Goal: Find specific page/section: Find specific page/section

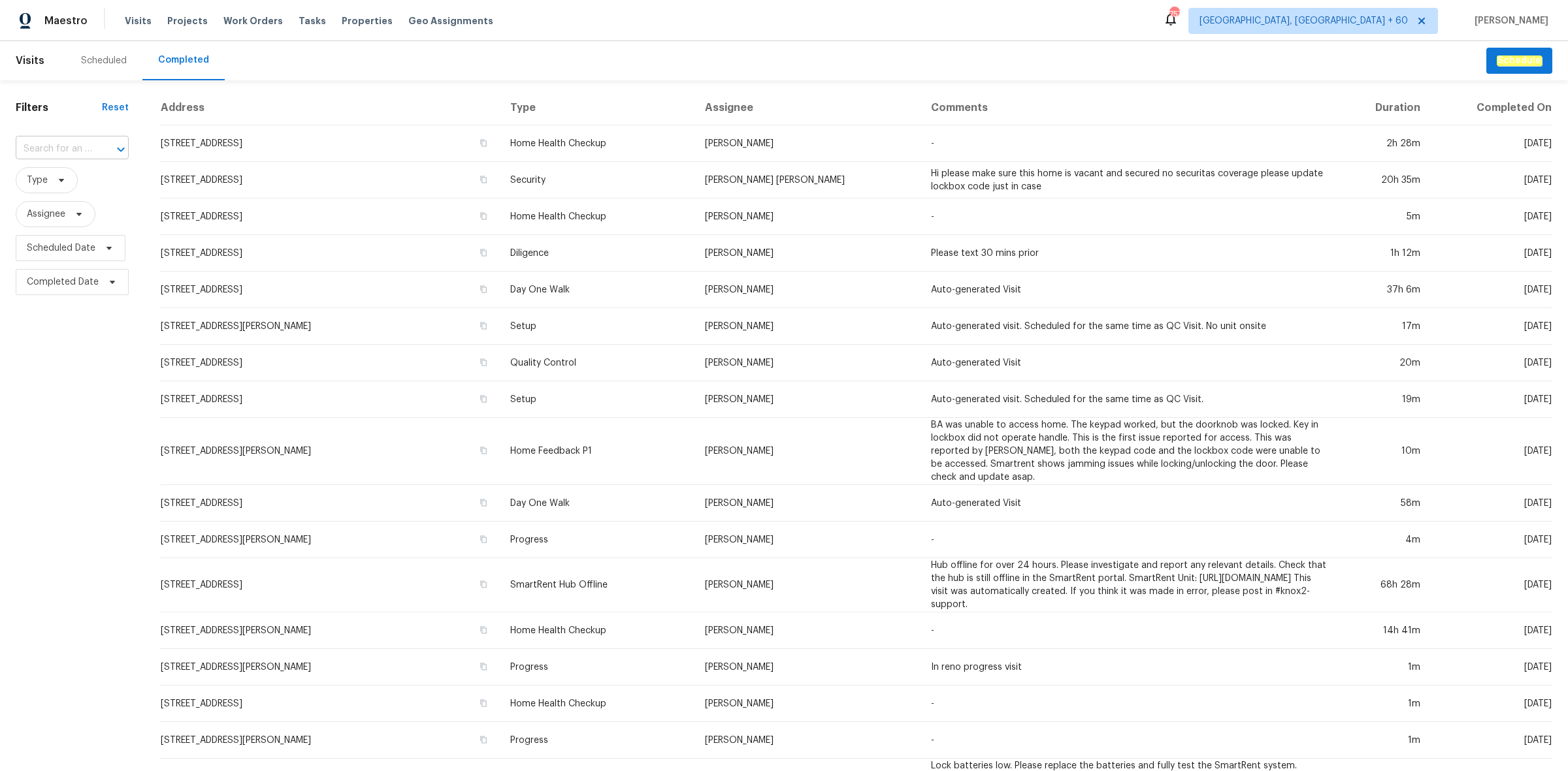
click at [83, 148] on input "text" at bounding box center [54, 149] width 76 height 20
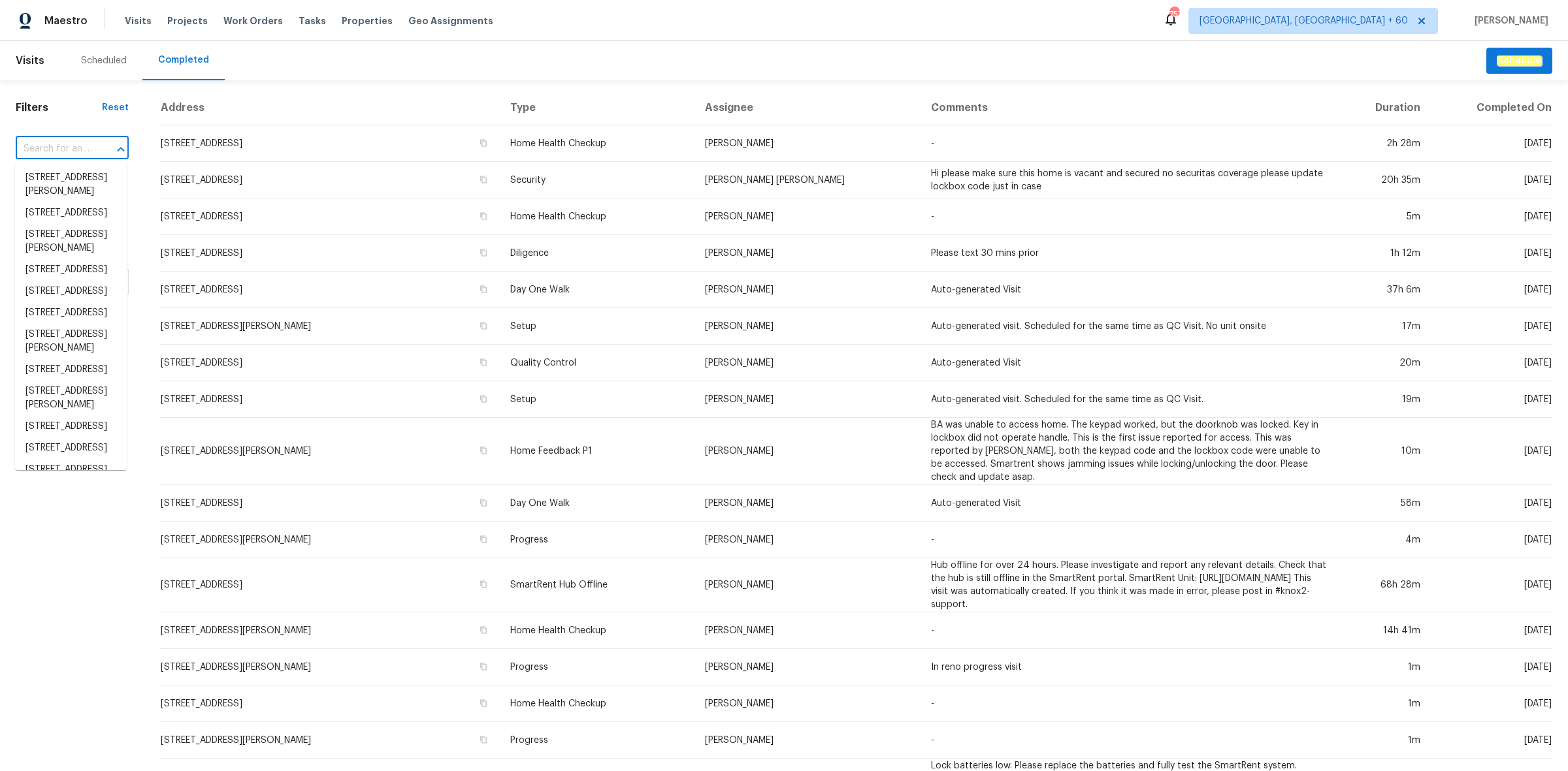
paste input "[STREET_ADDRESS]."
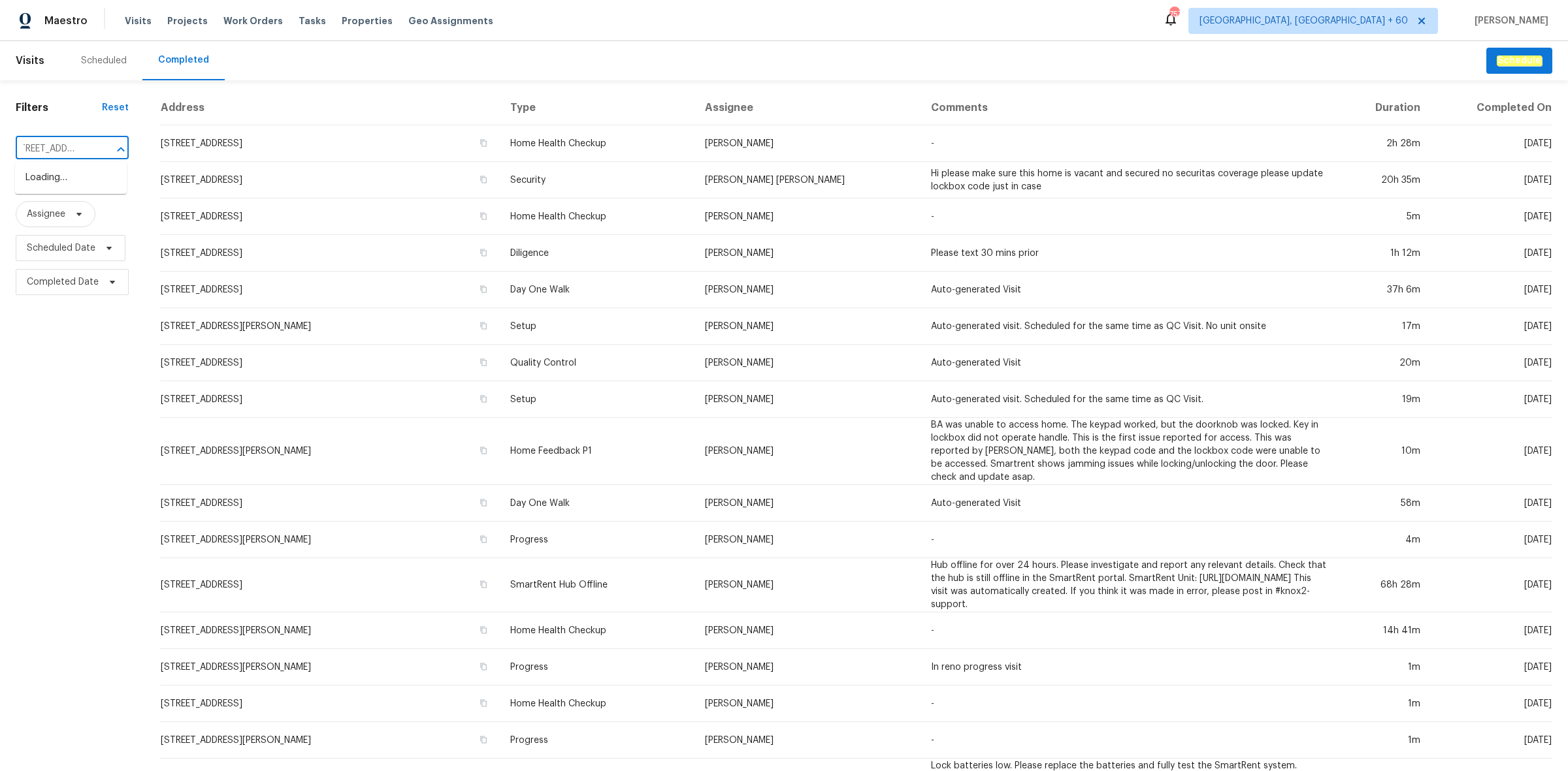
scroll to position [0, 15]
type input "[STREET_ADDRESS]"
click at [50, 173] on li "[STREET_ADDRESS]" at bounding box center [70, 178] width 111 height 22
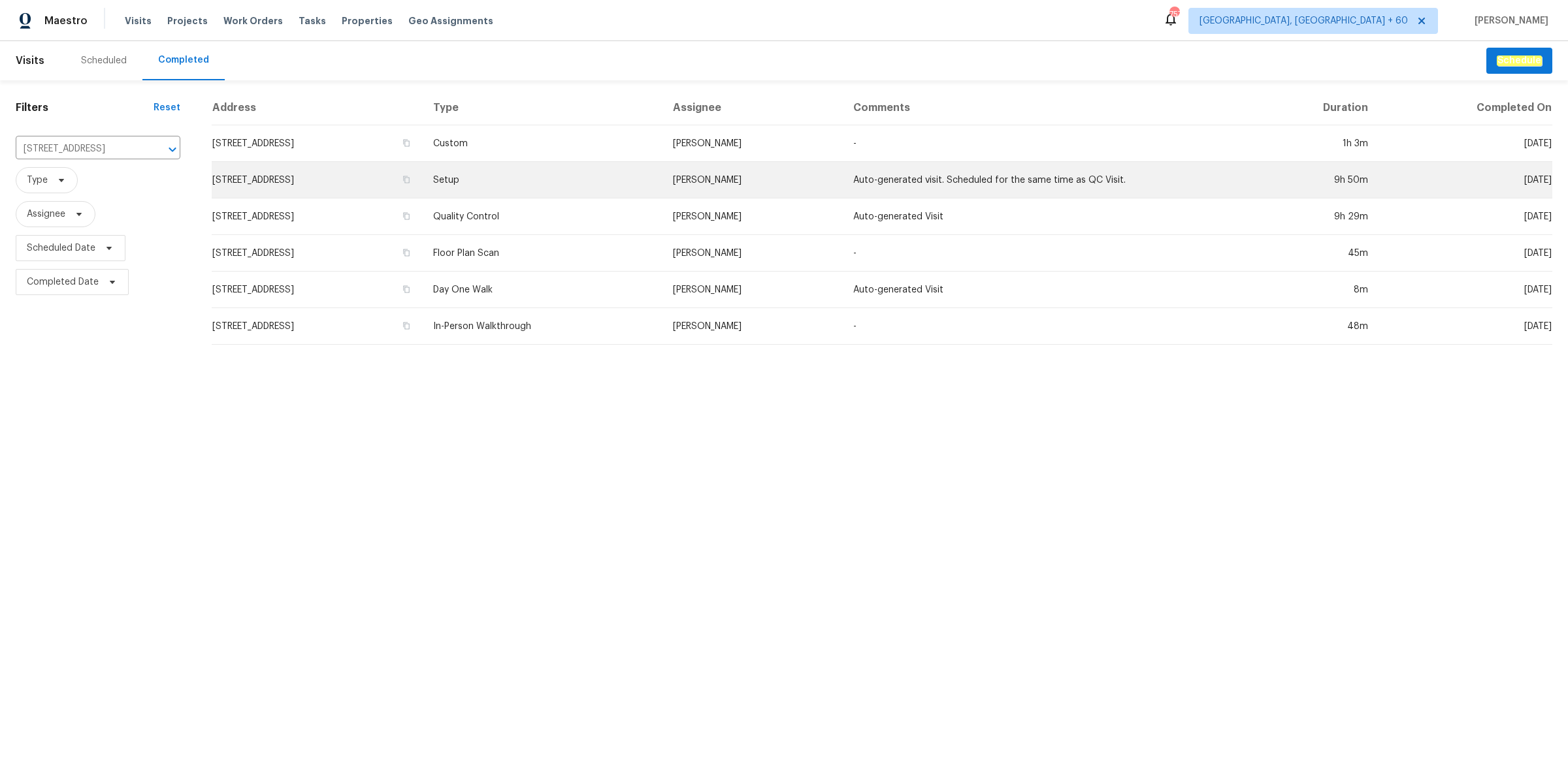
click at [406, 188] on td "[STREET_ADDRESS]" at bounding box center [317, 180] width 211 height 37
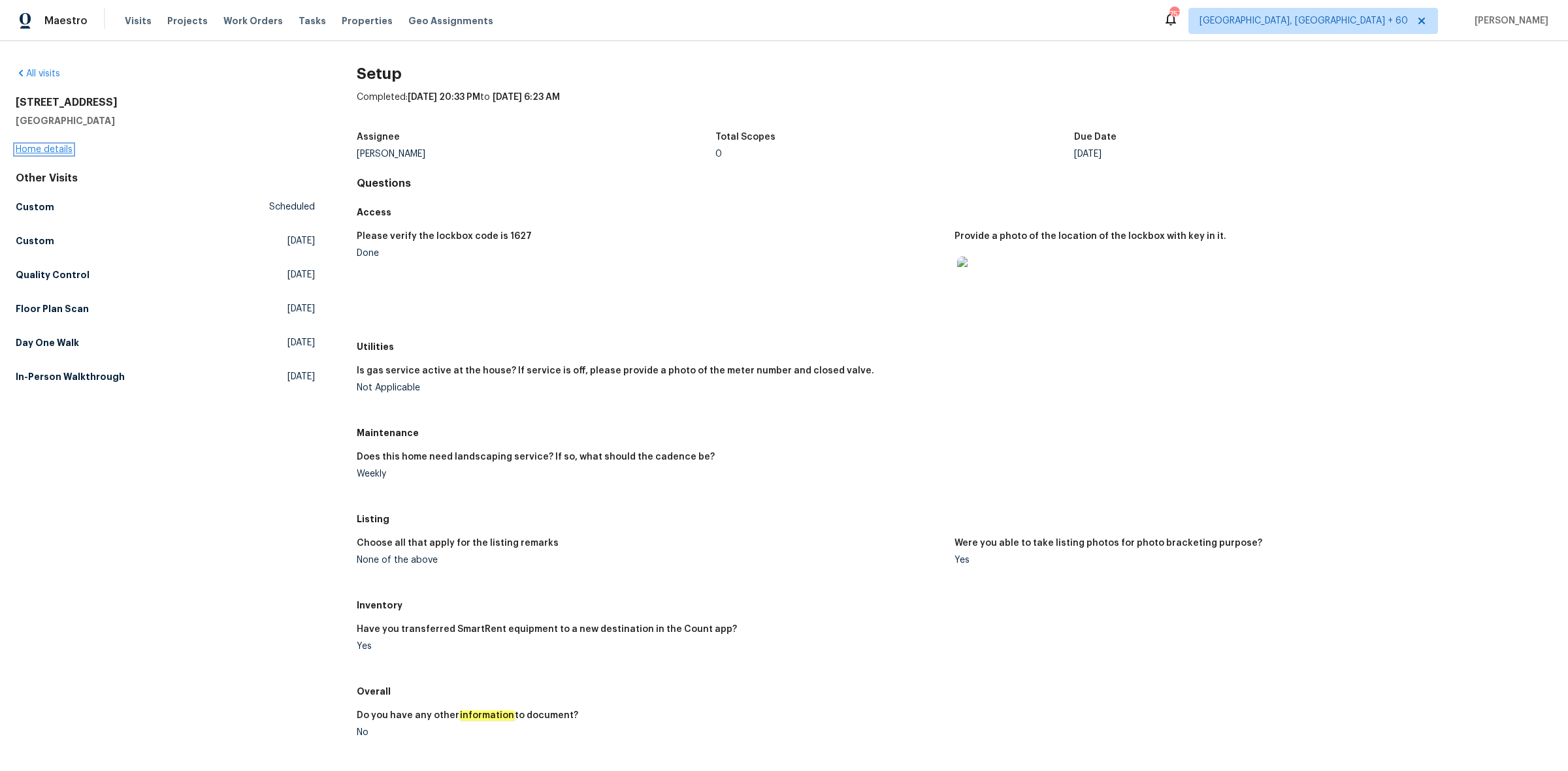
click at [48, 145] on link "Home details" at bounding box center [44, 149] width 57 height 9
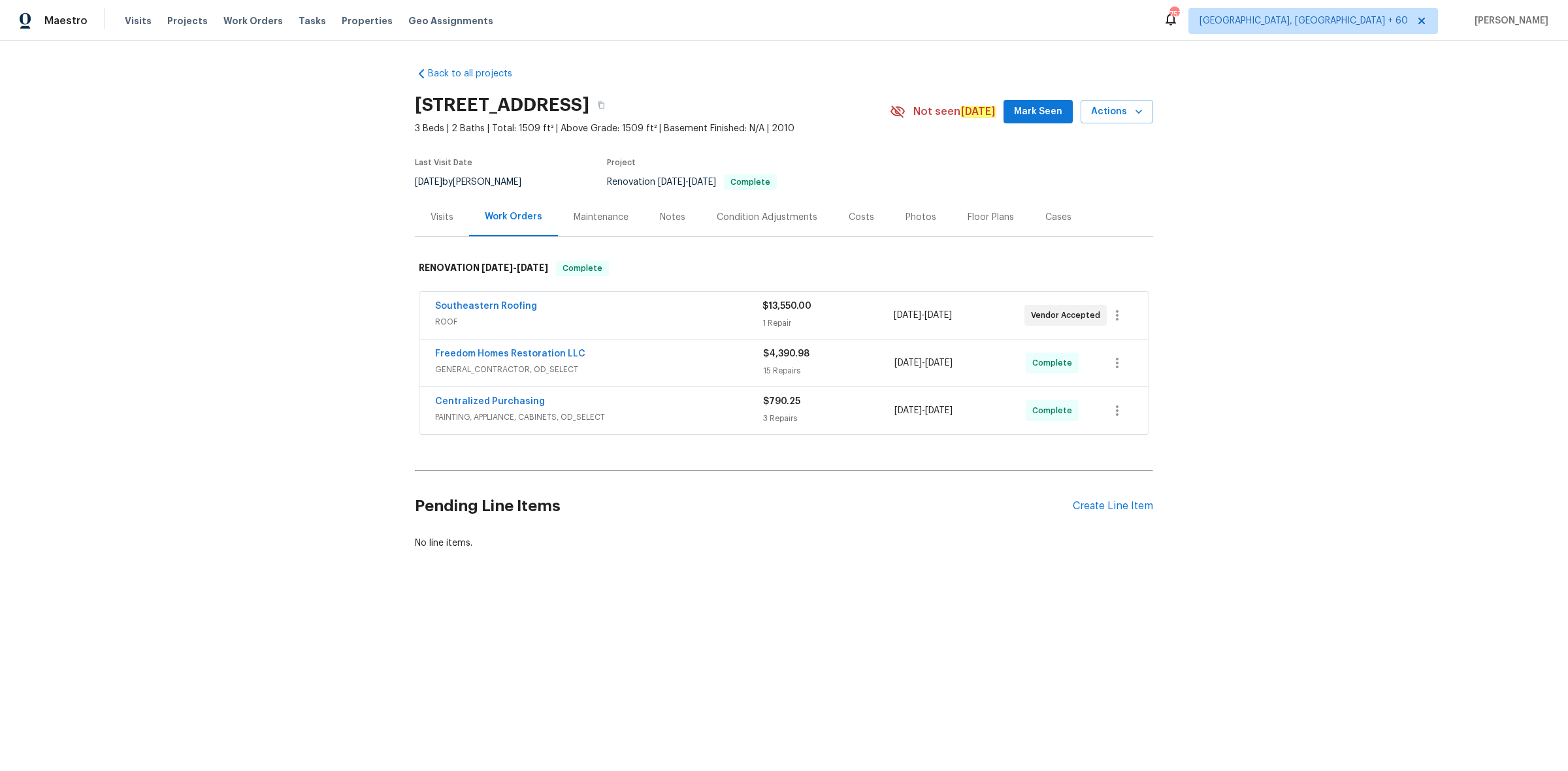
click at [906, 220] on div "Photos" at bounding box center [921, 218] width 31 height 13
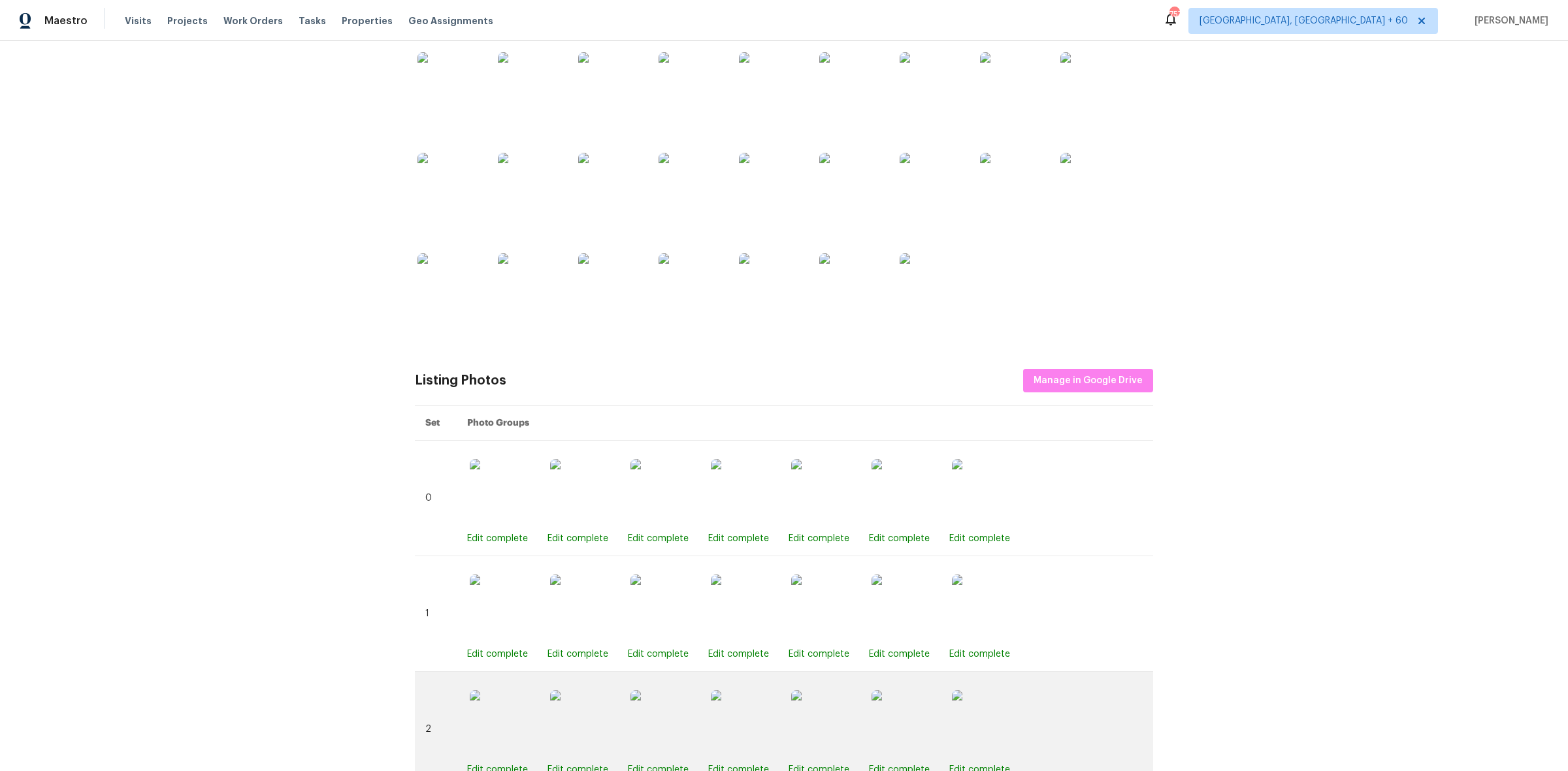
scroll to position [245, 0]
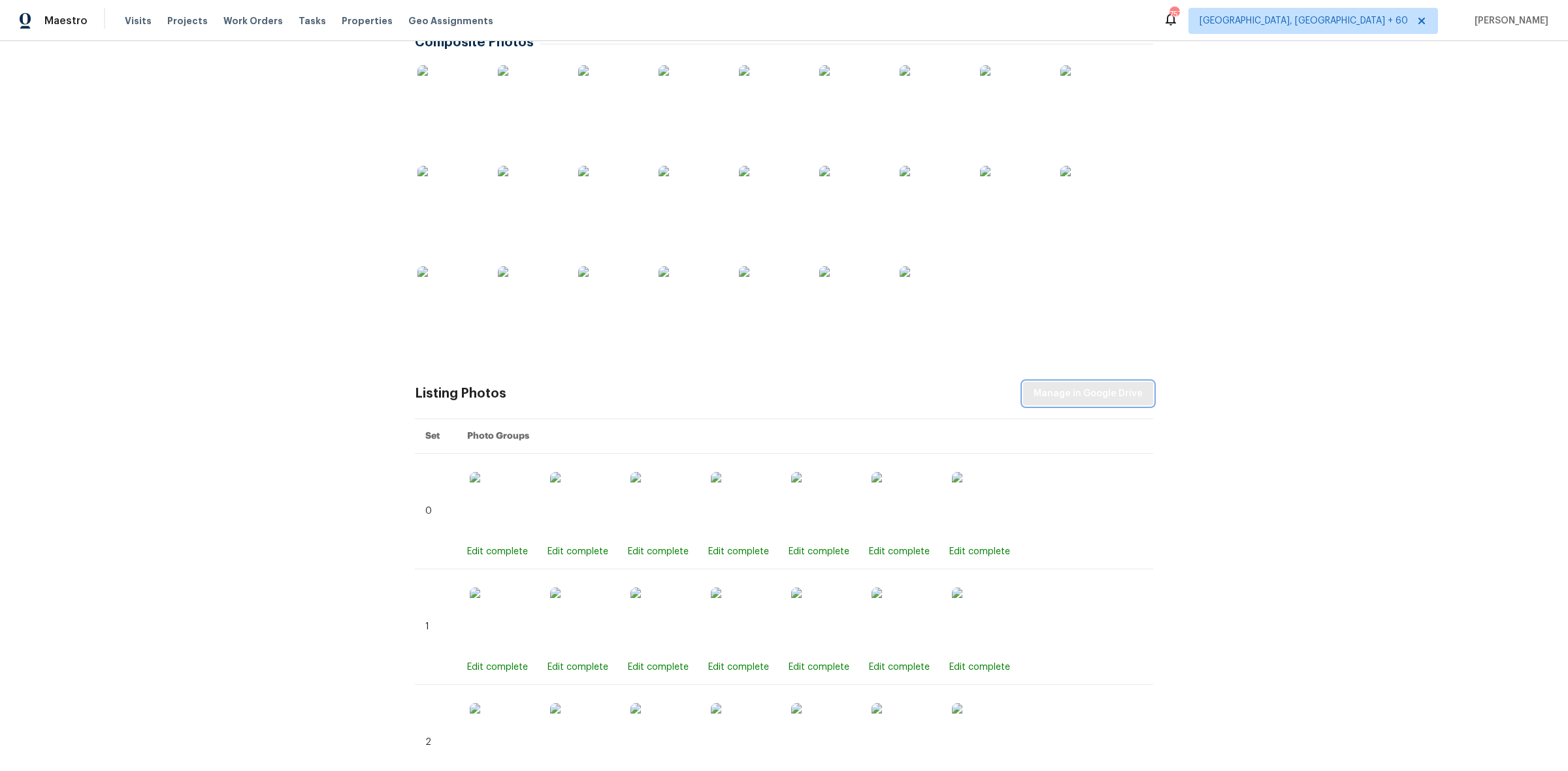
click at [1101, 401] on span "Manage in Google Drive" at bounding box center [1088, 394] width 109 height 16
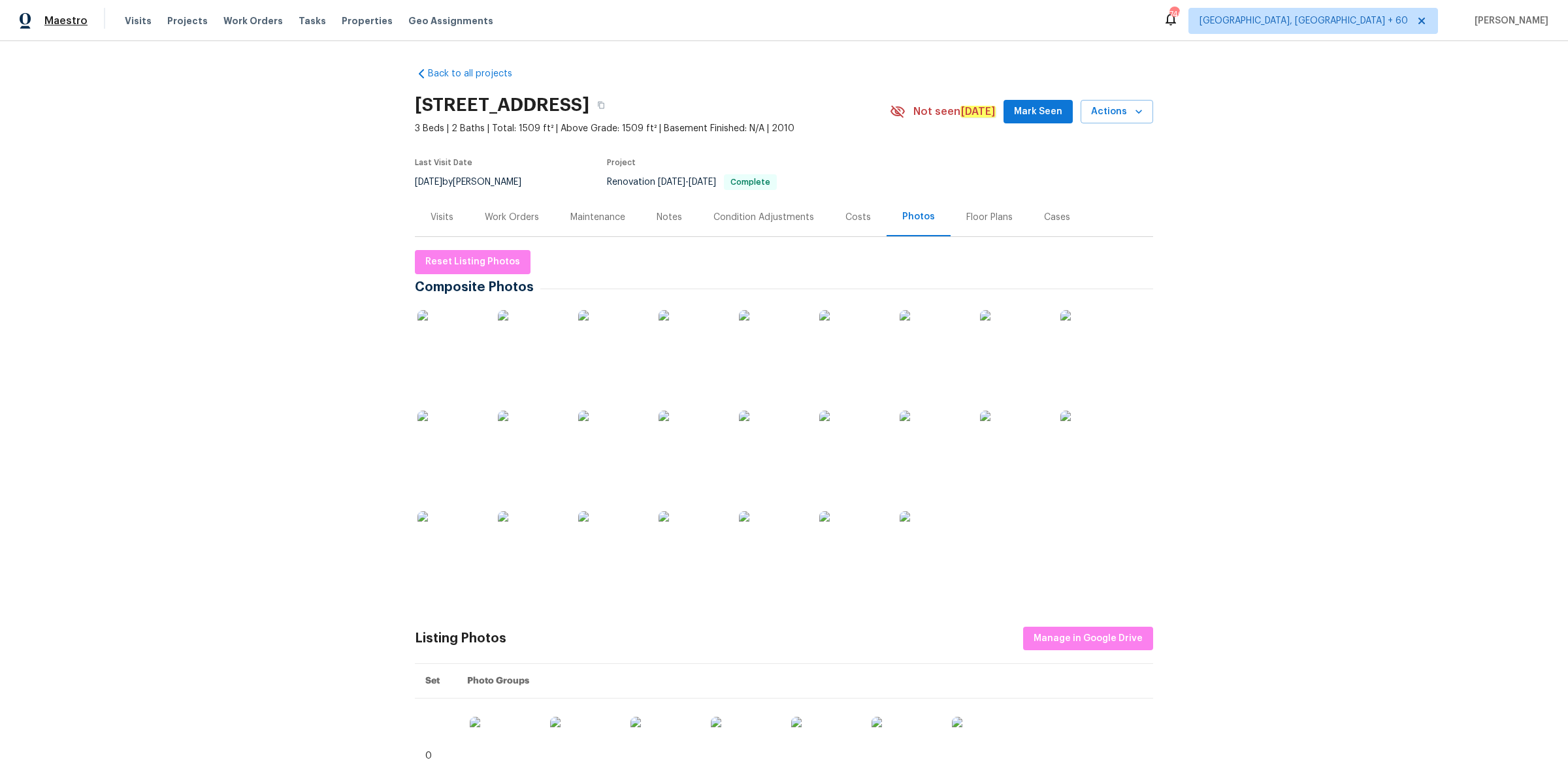
click at [60, 24] on span "Maestro" at bounding box center [66, 21] width 43 height 13
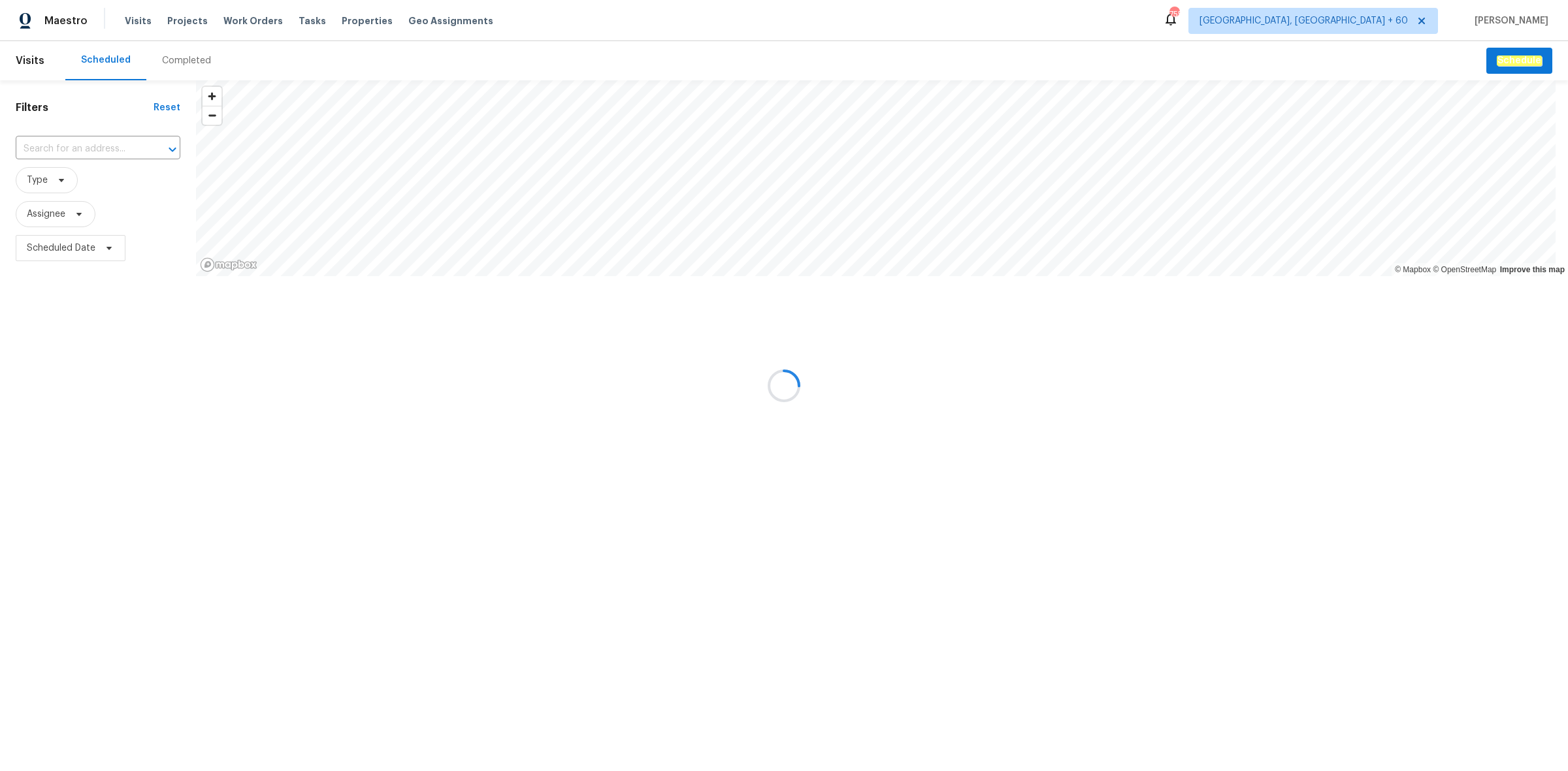
click at [175, 65] on div at bounding box center [784, 385] width 1568 height 771
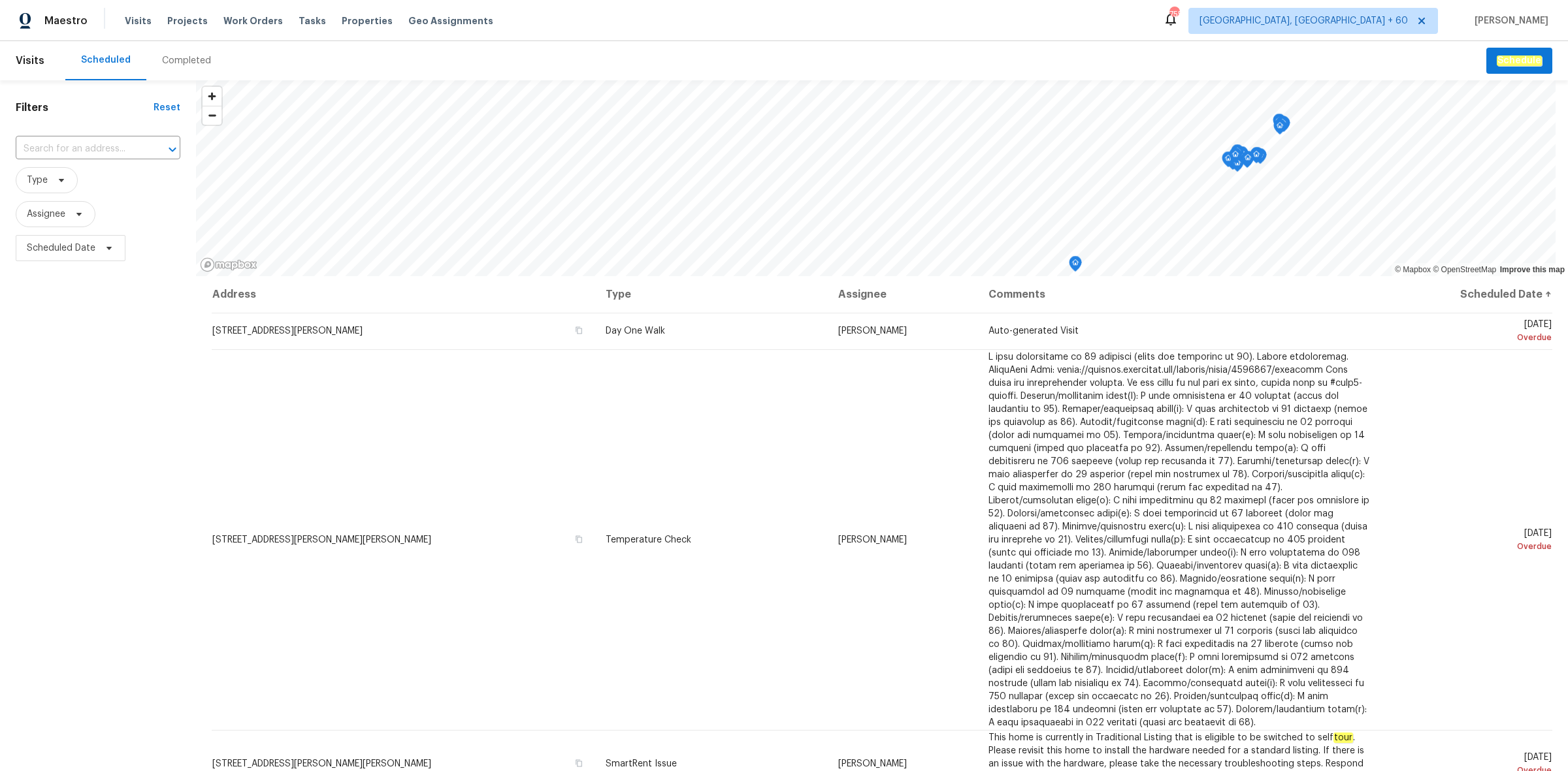
click at [175, 65] on div "Completed" at bounding box center [186, 61] width 49 height 13
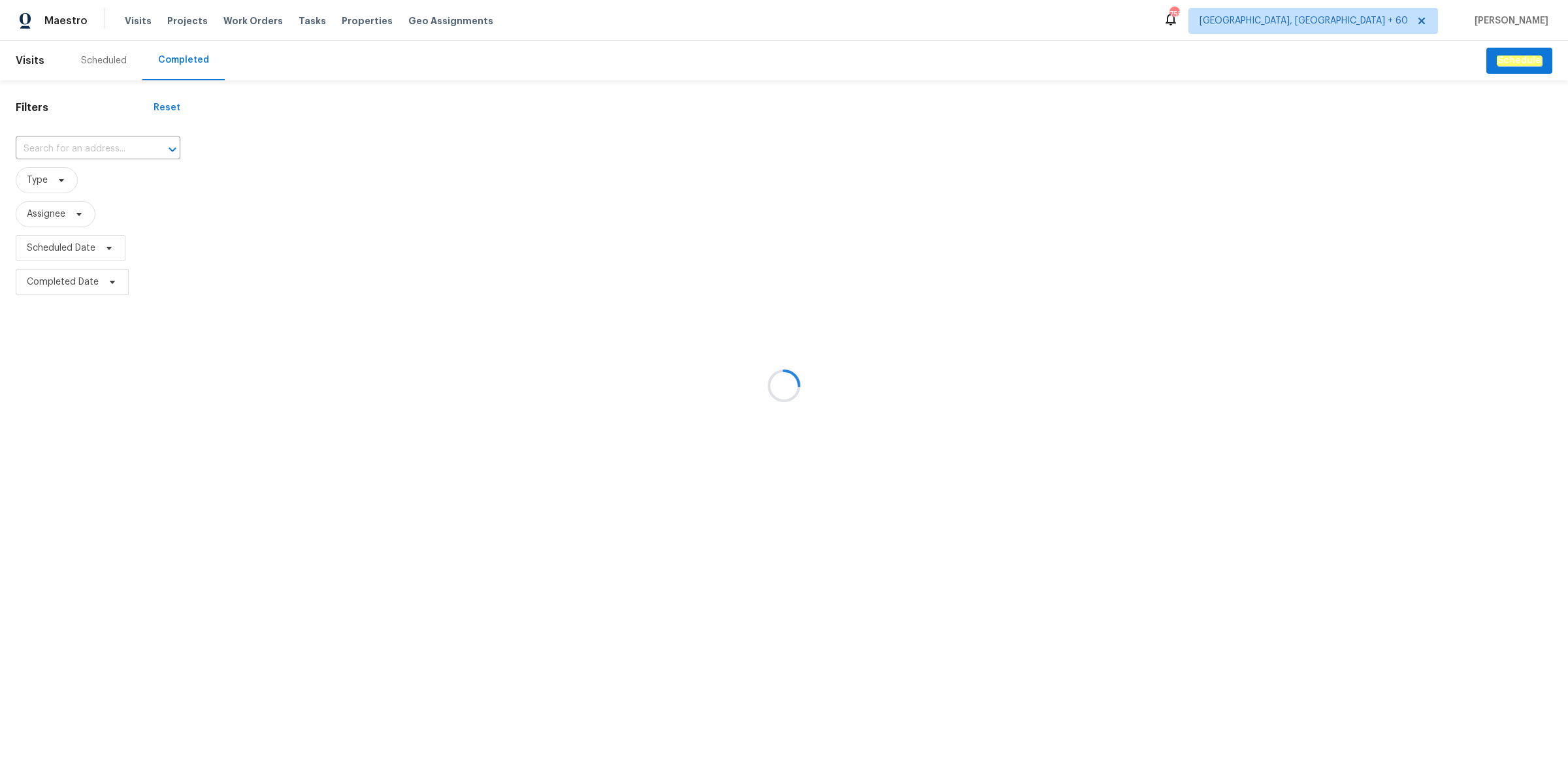
click at [67, 150] on div at bounding box center [784, 385] width 1568 height 771
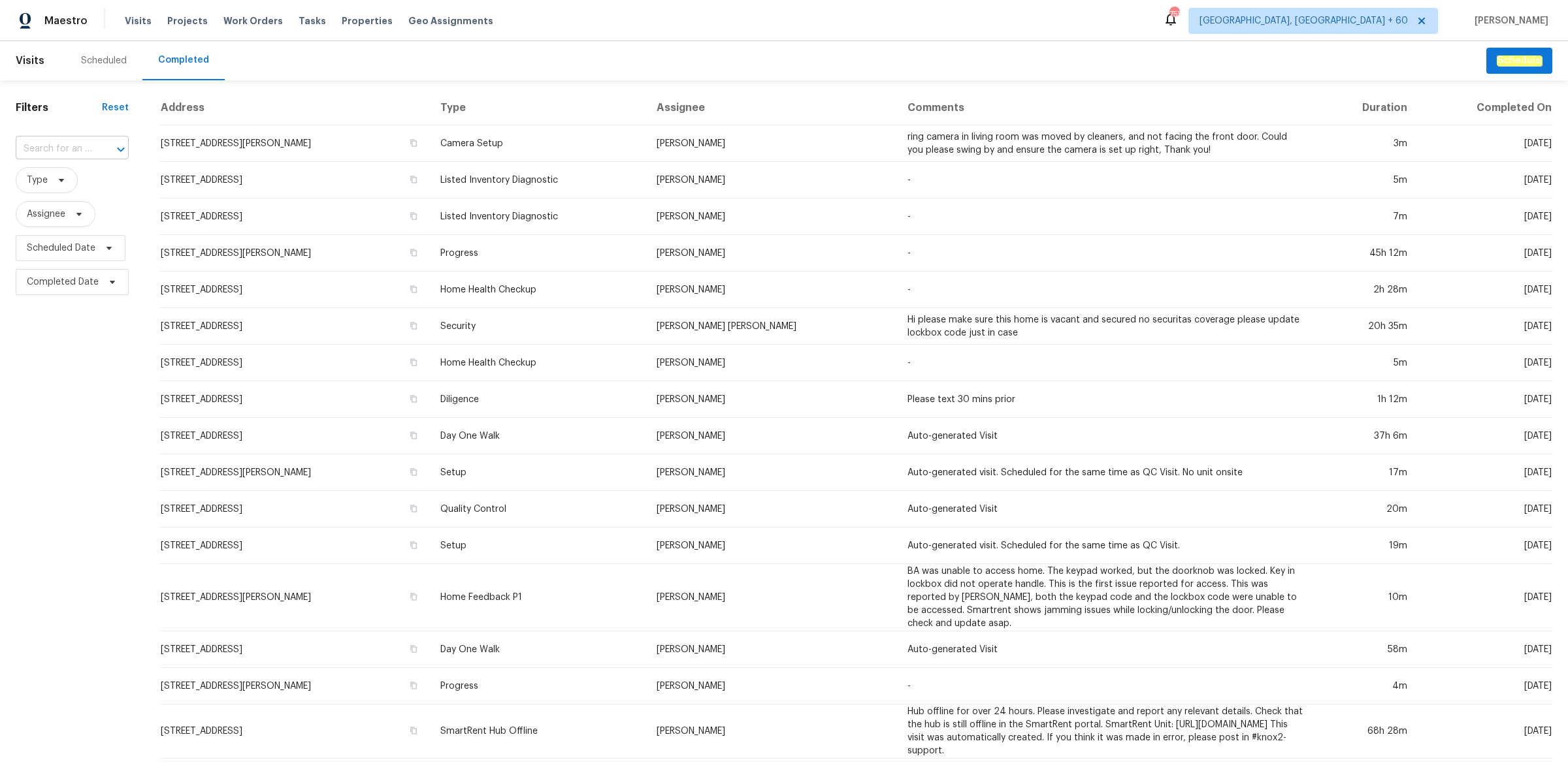
click at [106, 144] on div at bounding box center [112, 149] width 34 height 19
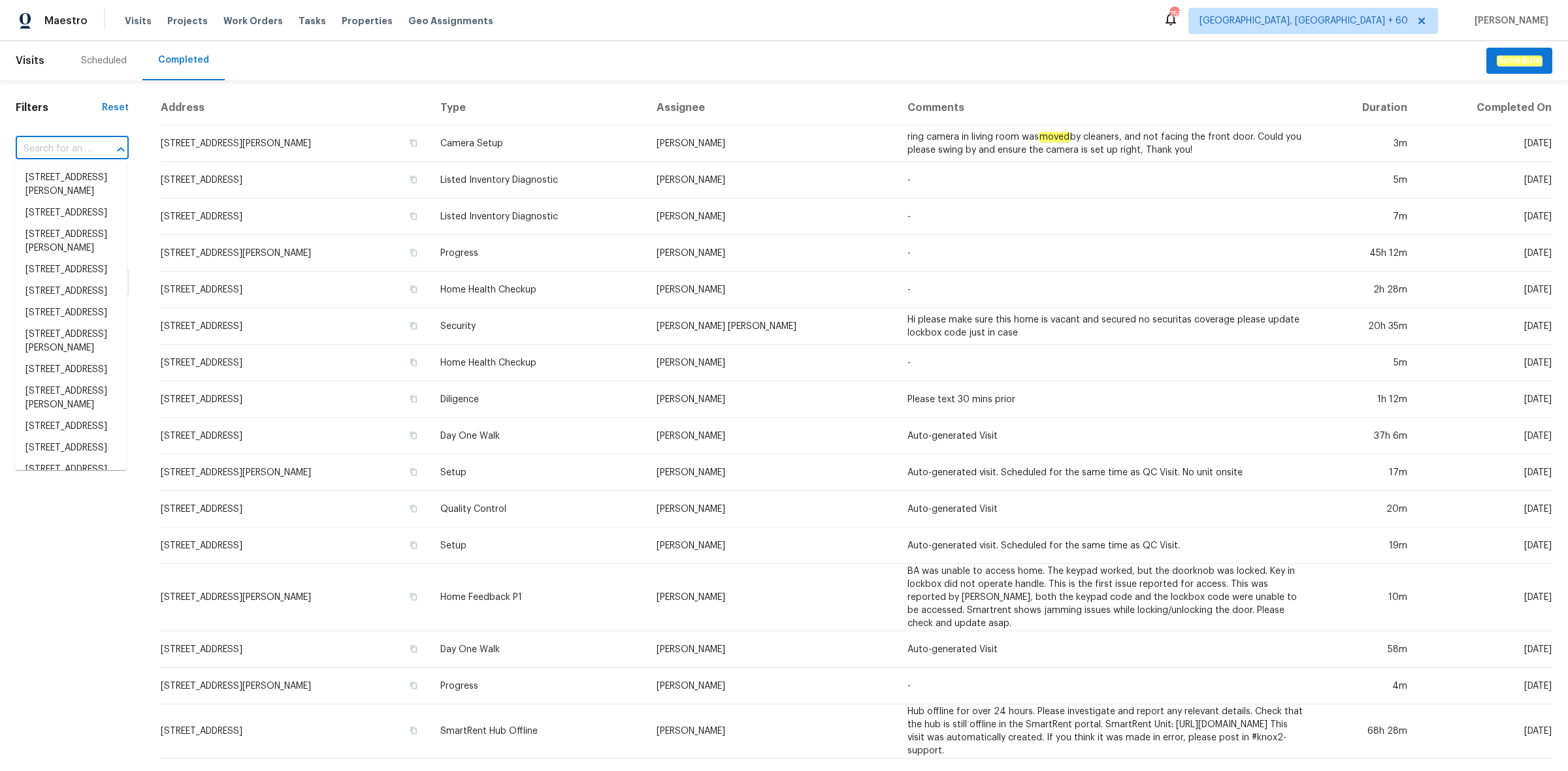
paste input "[STREET_ADDRESS][PERSON_NAME]"
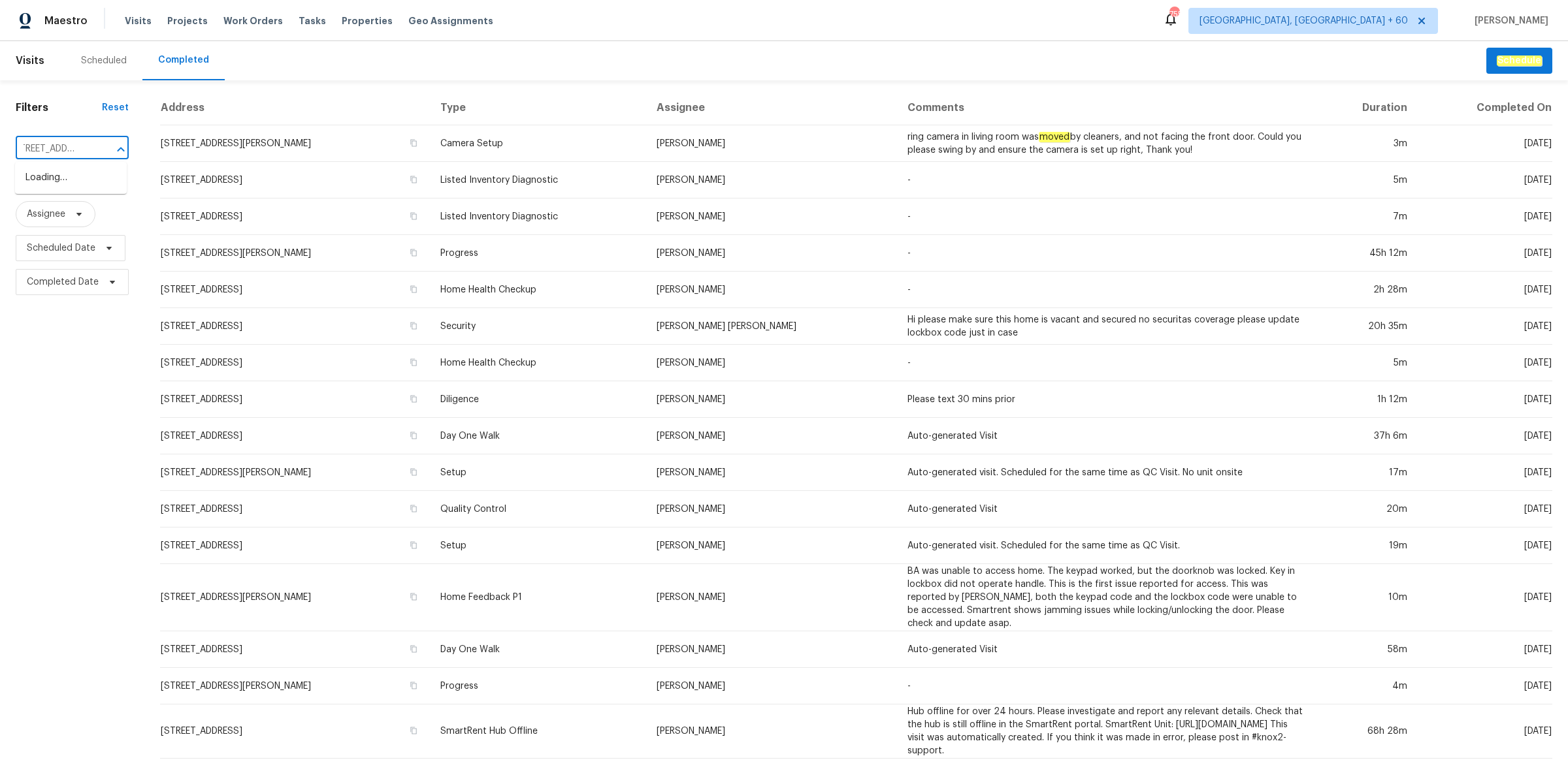
scroll to position [0, 15]
type input "[STREET_ADDRESS]"
click at [53, 188] on li "[STREET_ADDRESS]" at bounding box center [70, 178] width 111 height 22
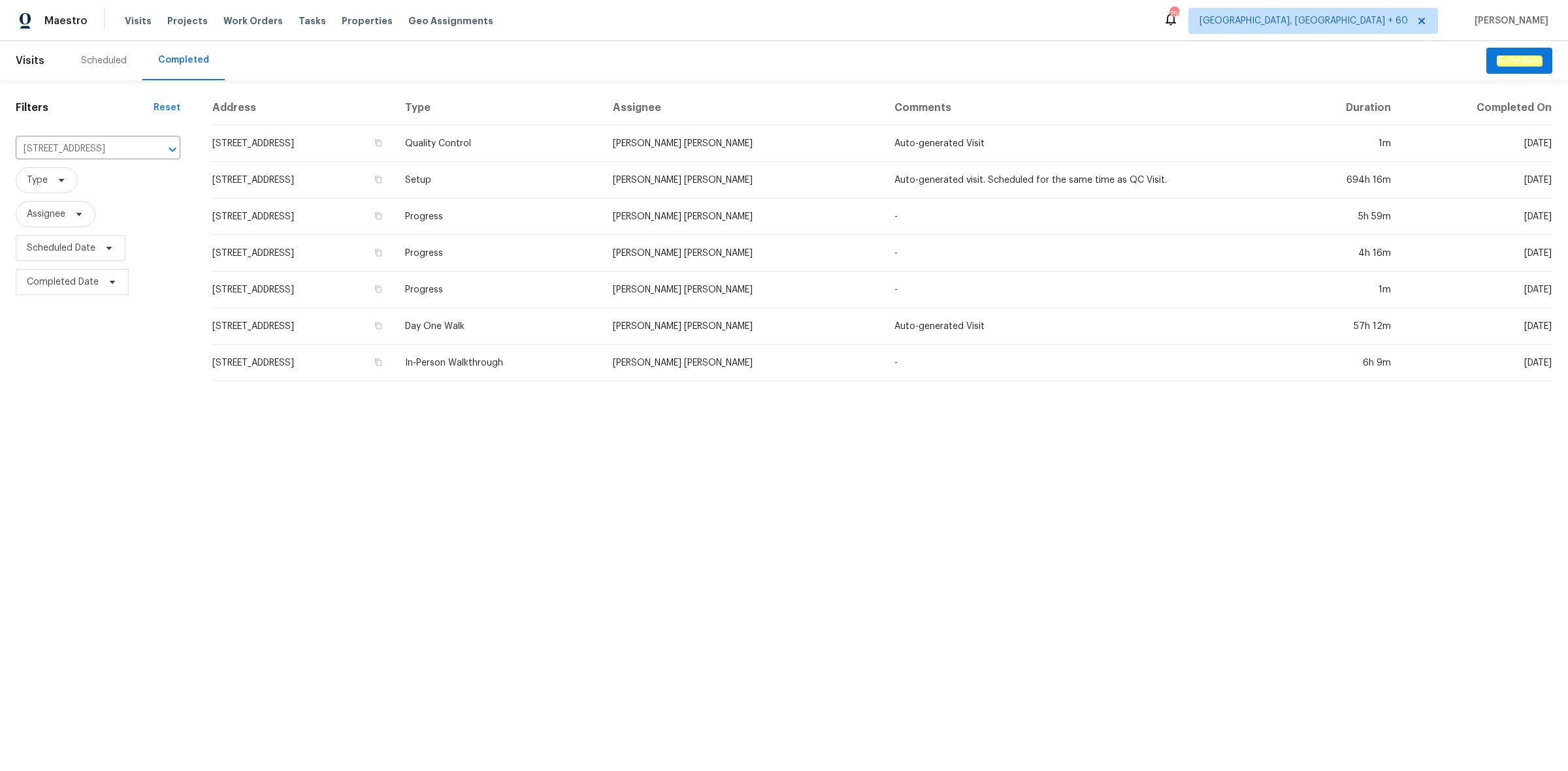
drag, startPoint x: 573, startPoint y: 361, endPoint x: 510, endPoint y: 324, distance: 73.1
click at [569, 362] on td "In-Person Walkthrough" at bounding box center [498, 362] width 208 height 37
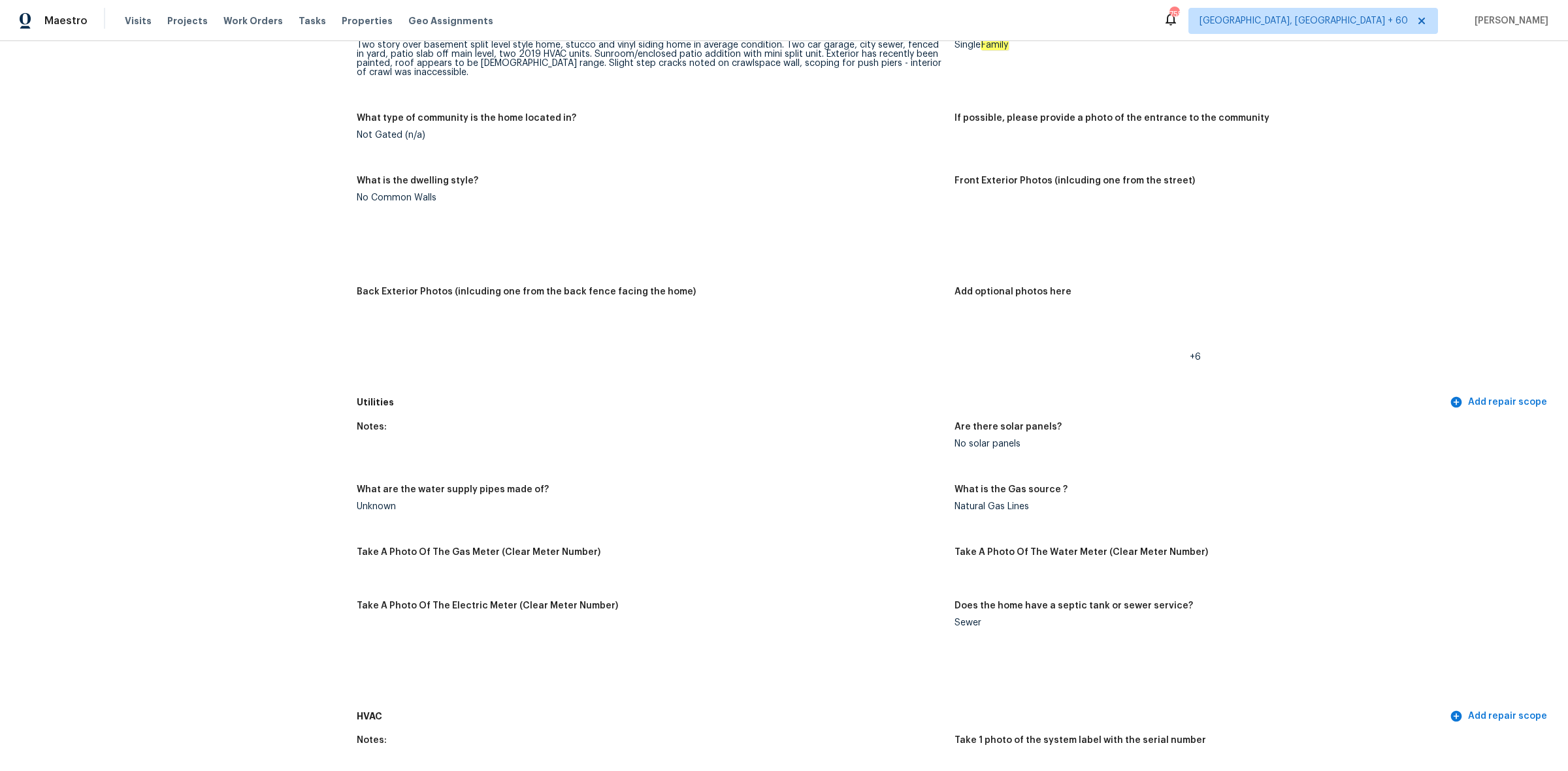
scroll to position [408, 0]
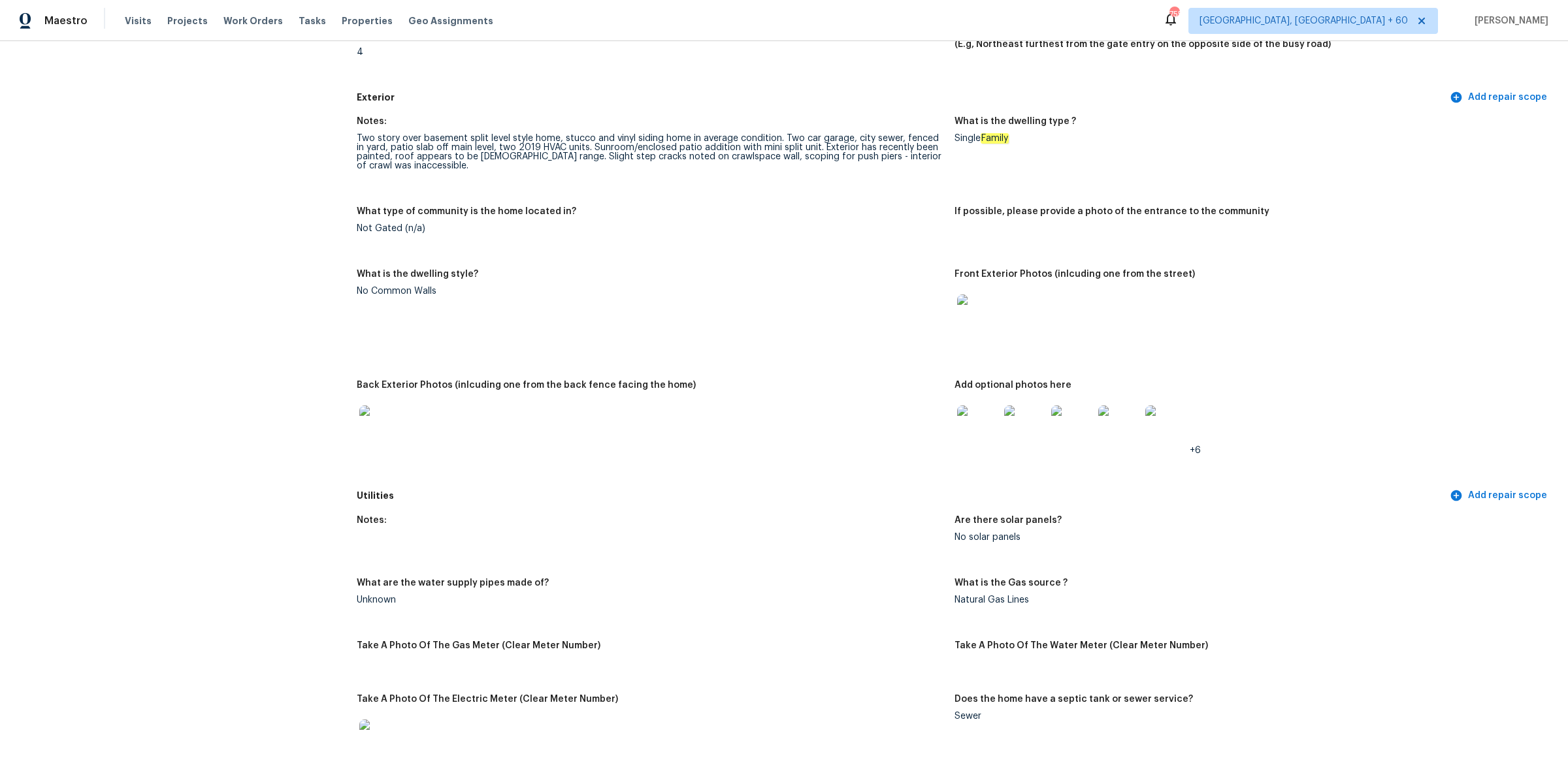
click at [384, 435] on img at bounding box center [380, 426] width 41 height 41
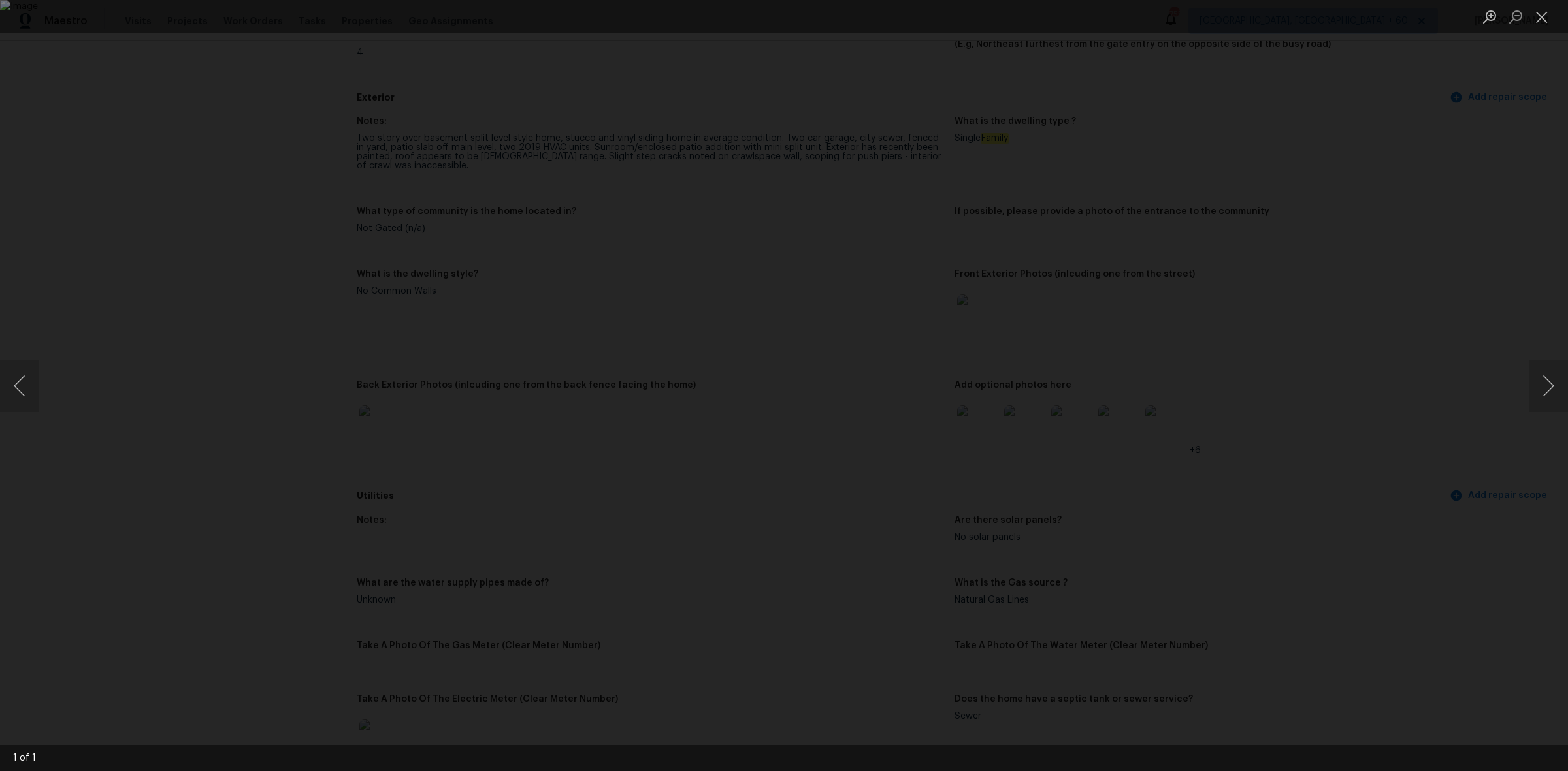
click at [760, 467] on img "Lightbox" at bounding box center [784, 385] width 1568 height 771
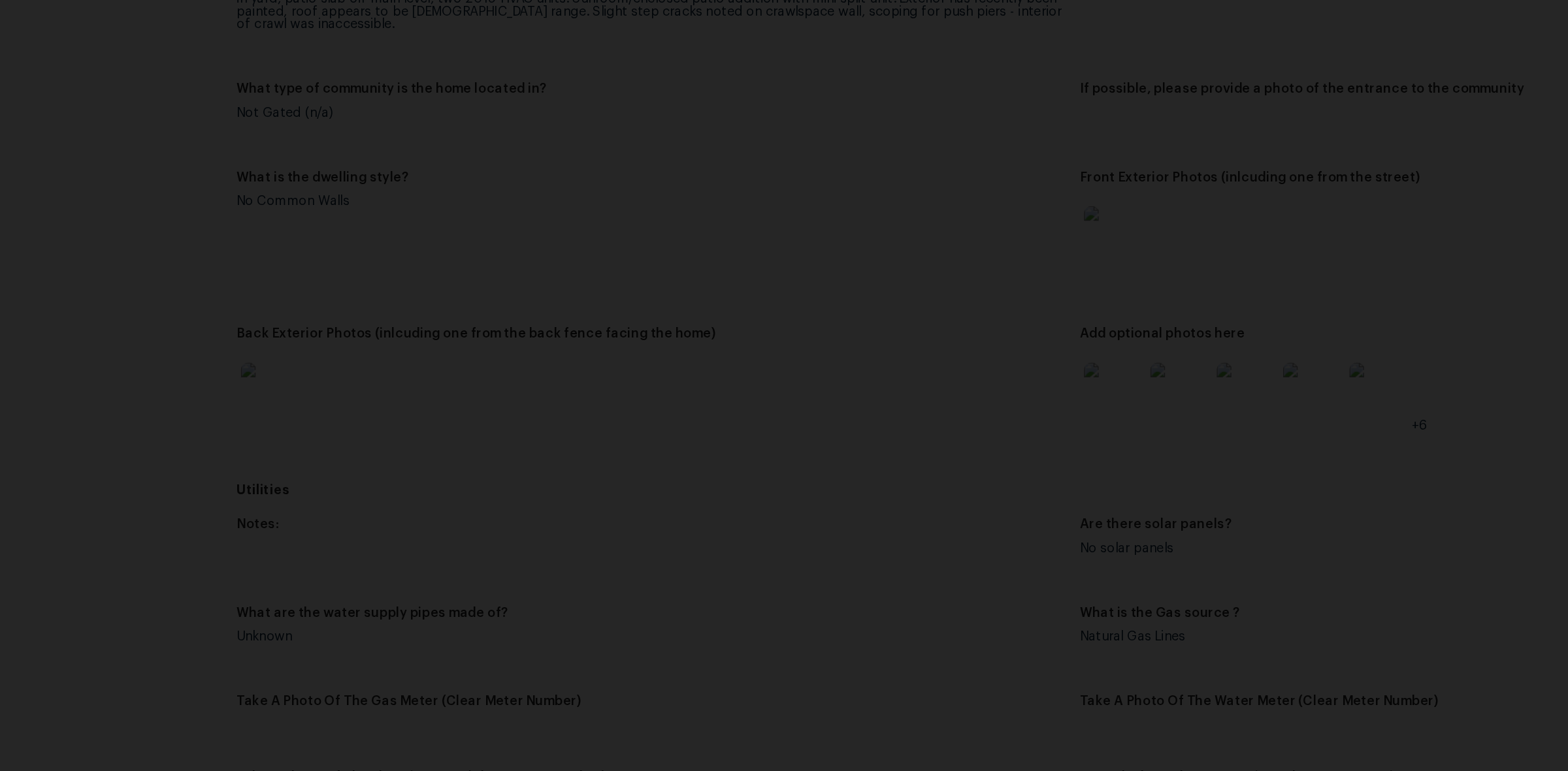
click at [953, 430] on img "Lightbox" at bounding box center [784, 385] width 1568 height 771
